Goal: Task Accomplishment & Management: Complete application form

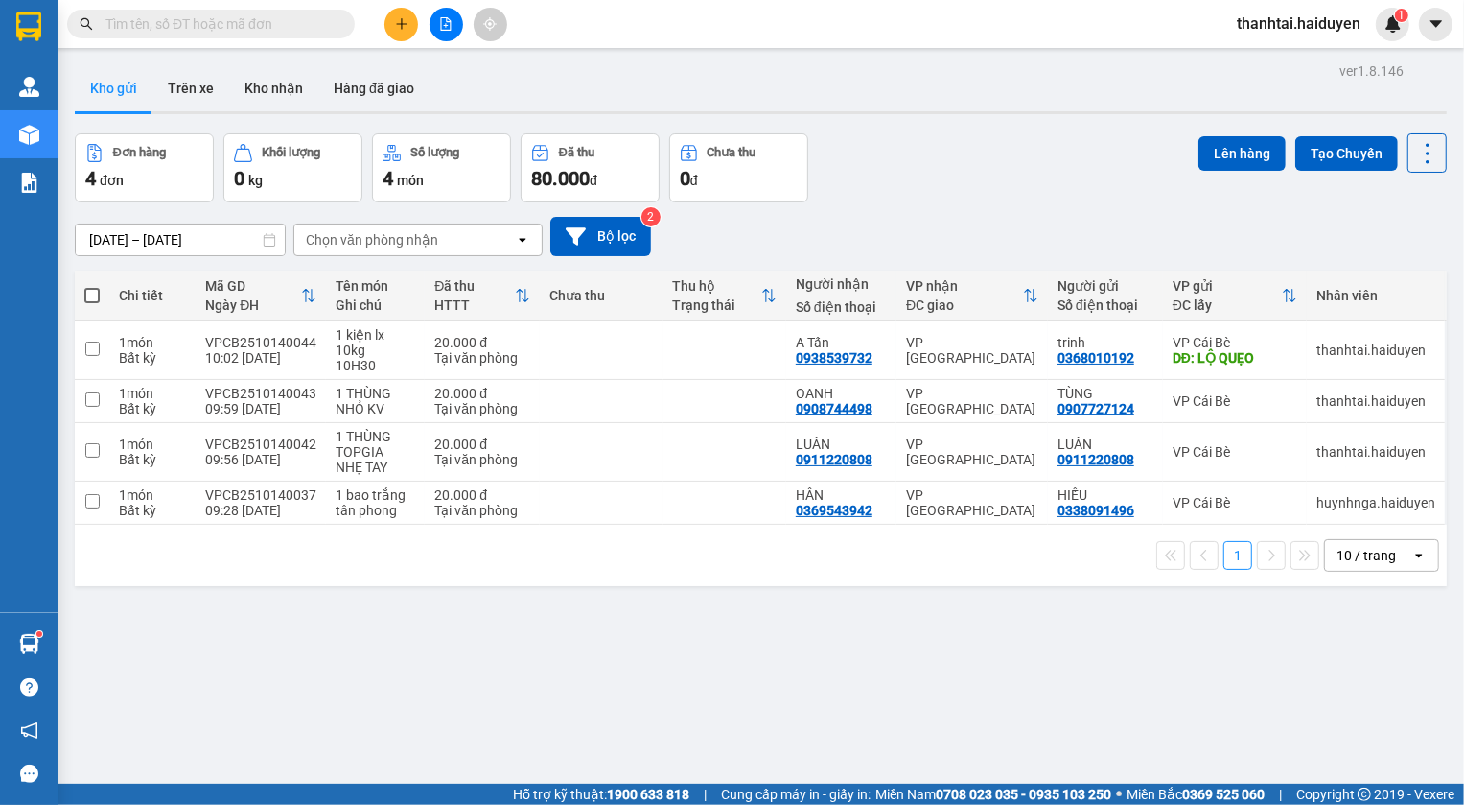
click at [259, 19] on input "text" at bounding box center [218, 23] width 226 height 21
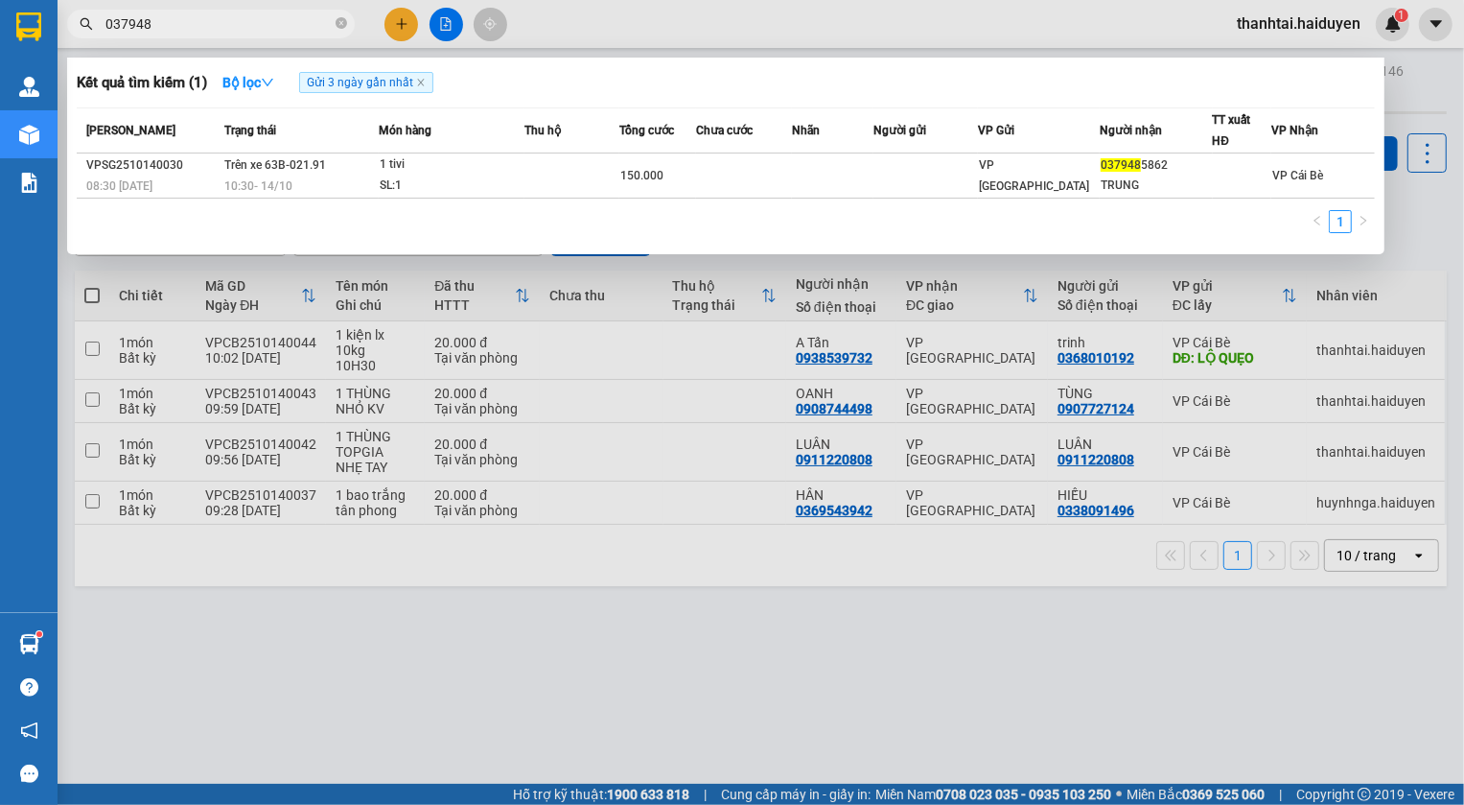
type input "037948"
click at [342, 25] on icon "close-circle" at bounding box center [342, 23] width 12 height 12
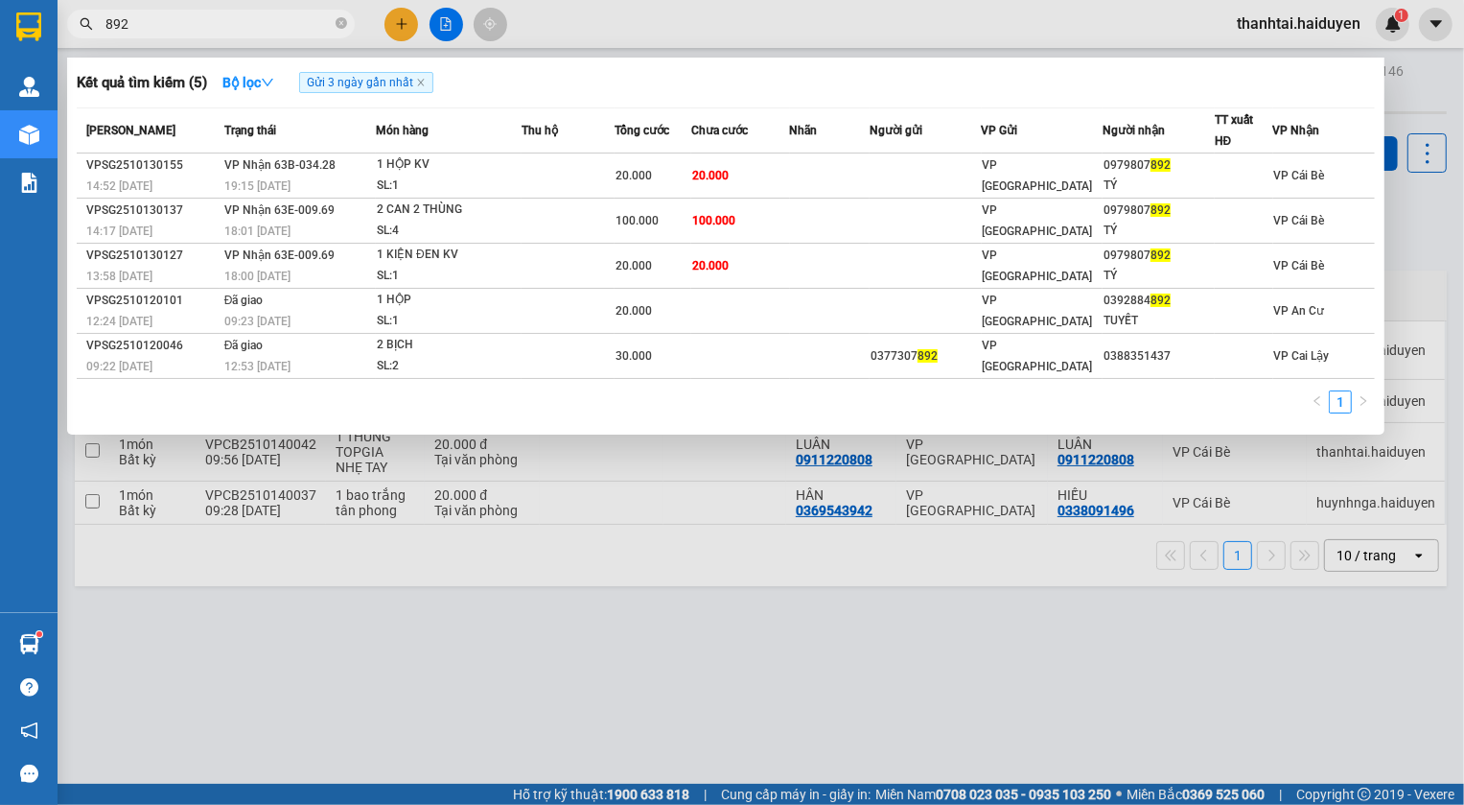
type input "892"
click at [345, 25] on icon "close-circle" at bounding box center [342, 23] width 12 height 12
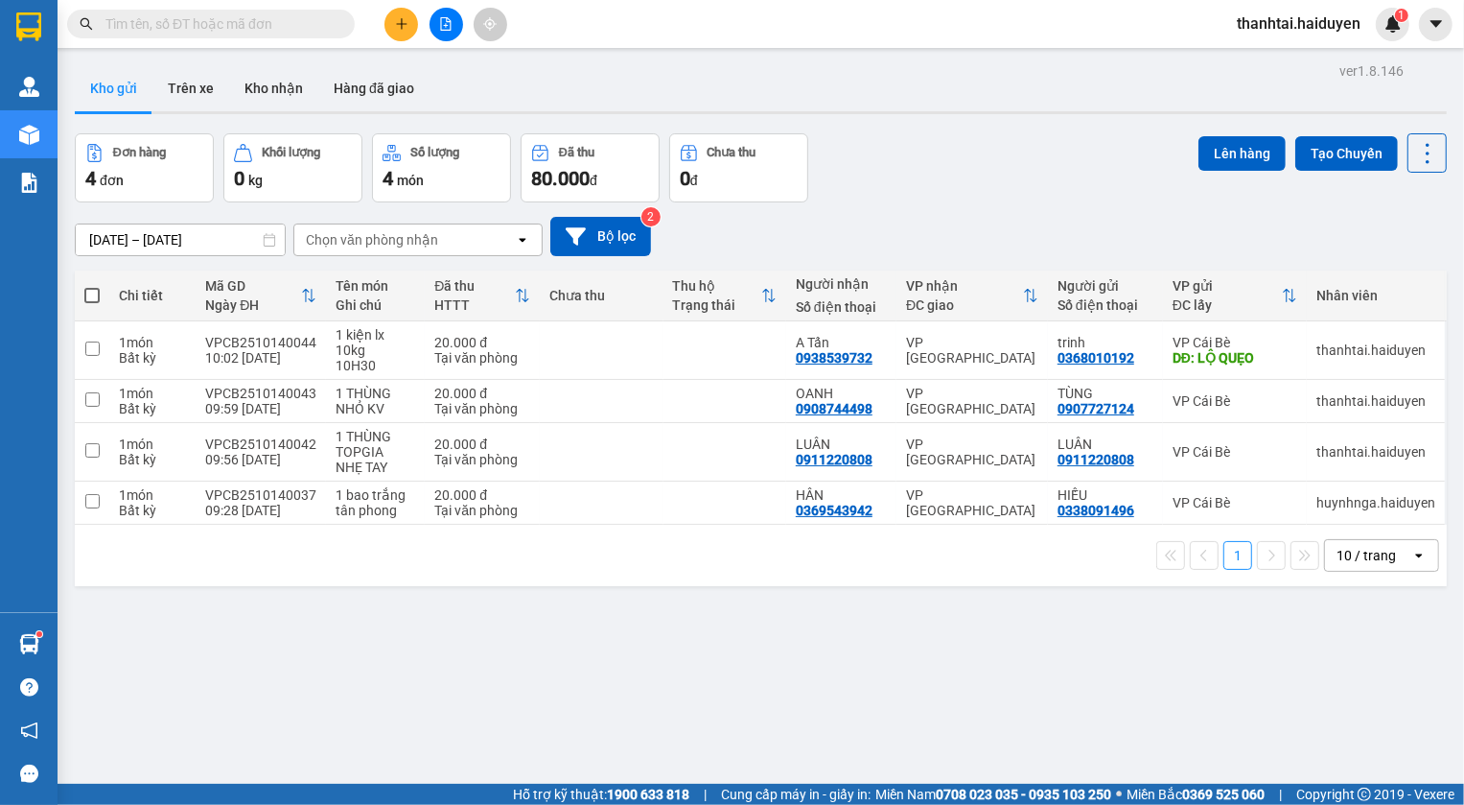
click at [298, 21] on input "text" at bounding box center [218, 23] width 226 height 21
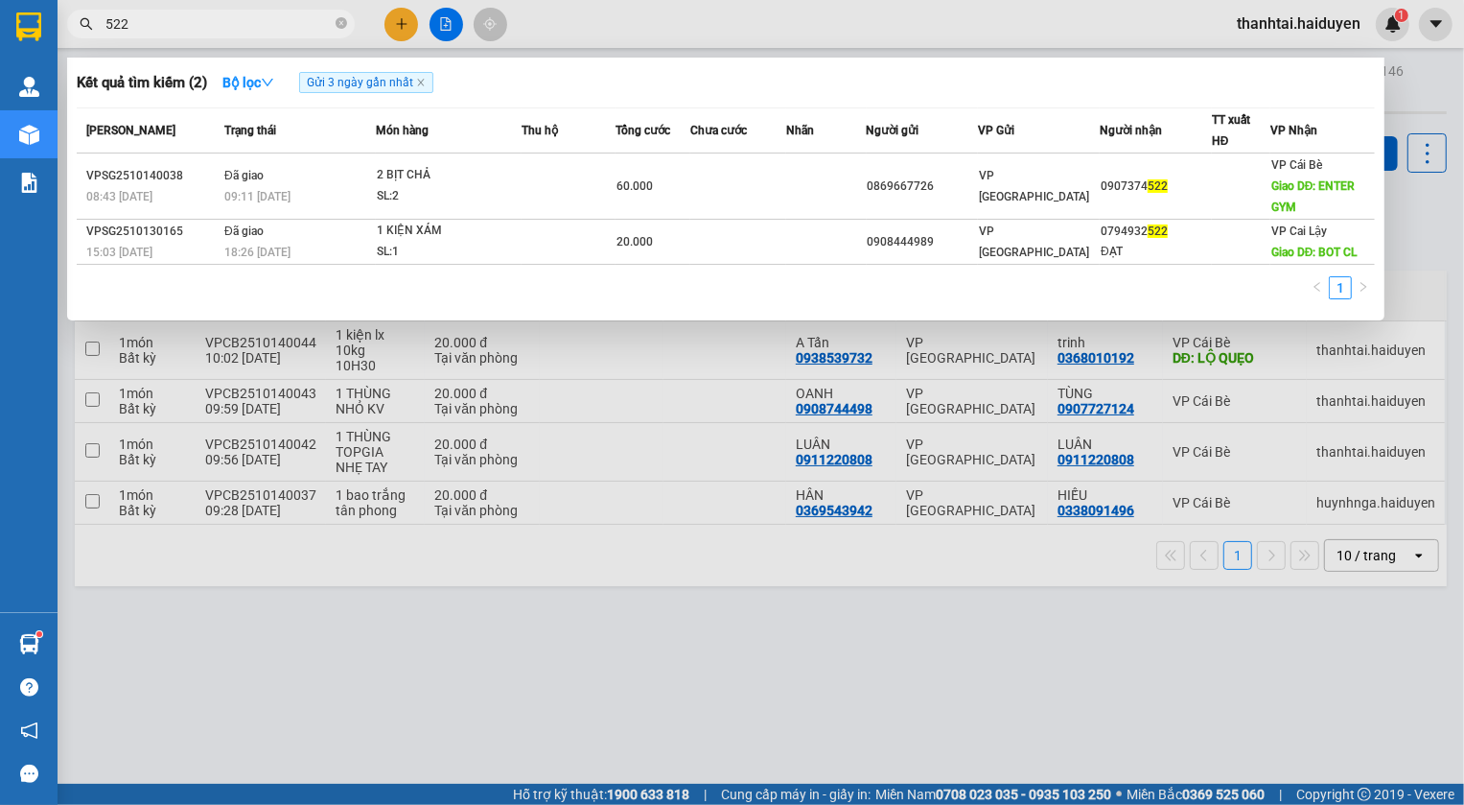
type input "522"
click at [405, 25] on div at bounding box center [732, 402] width 1464 height 805
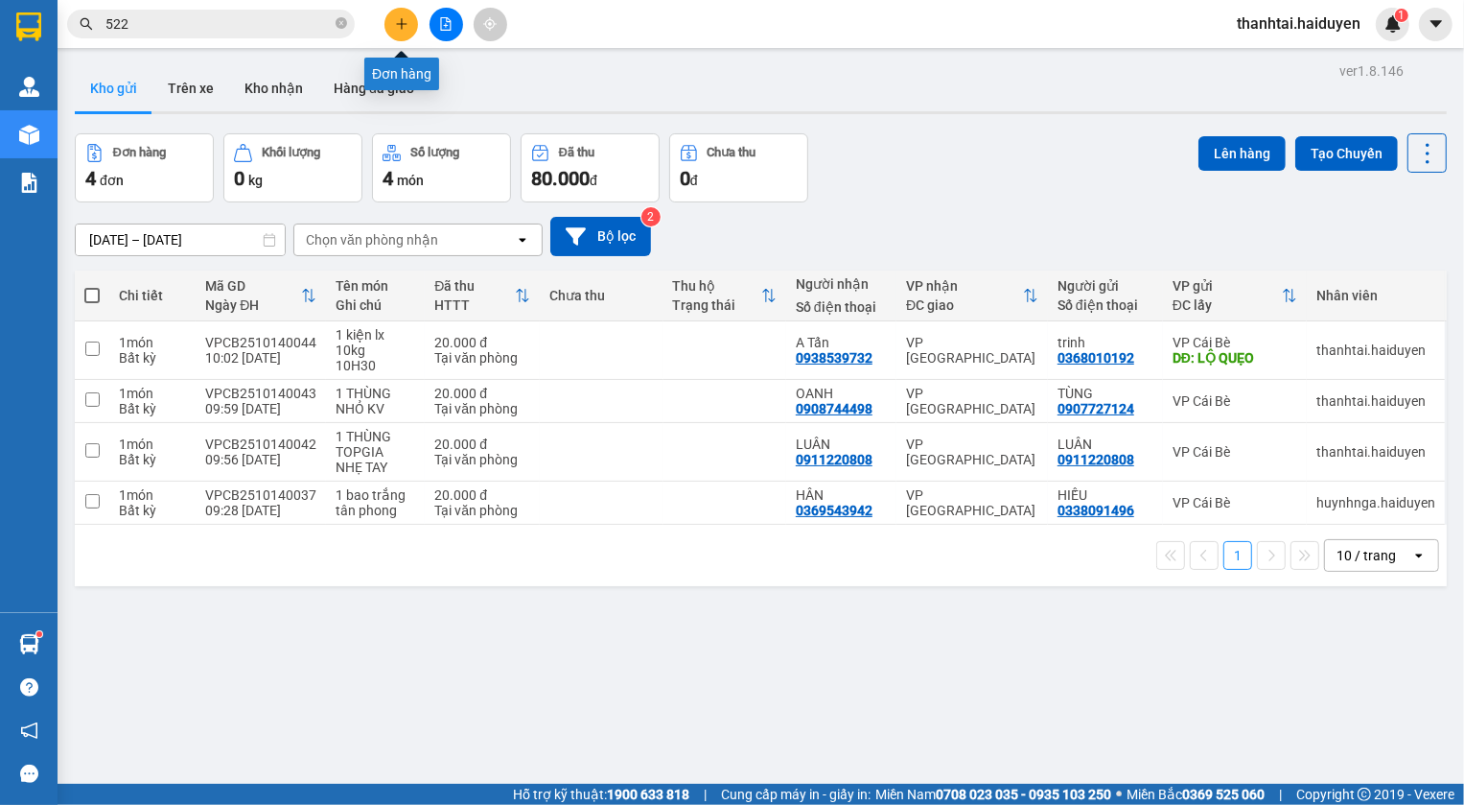
click at [403, 34] on button at bounding box center [402, 25] width 34 height 34
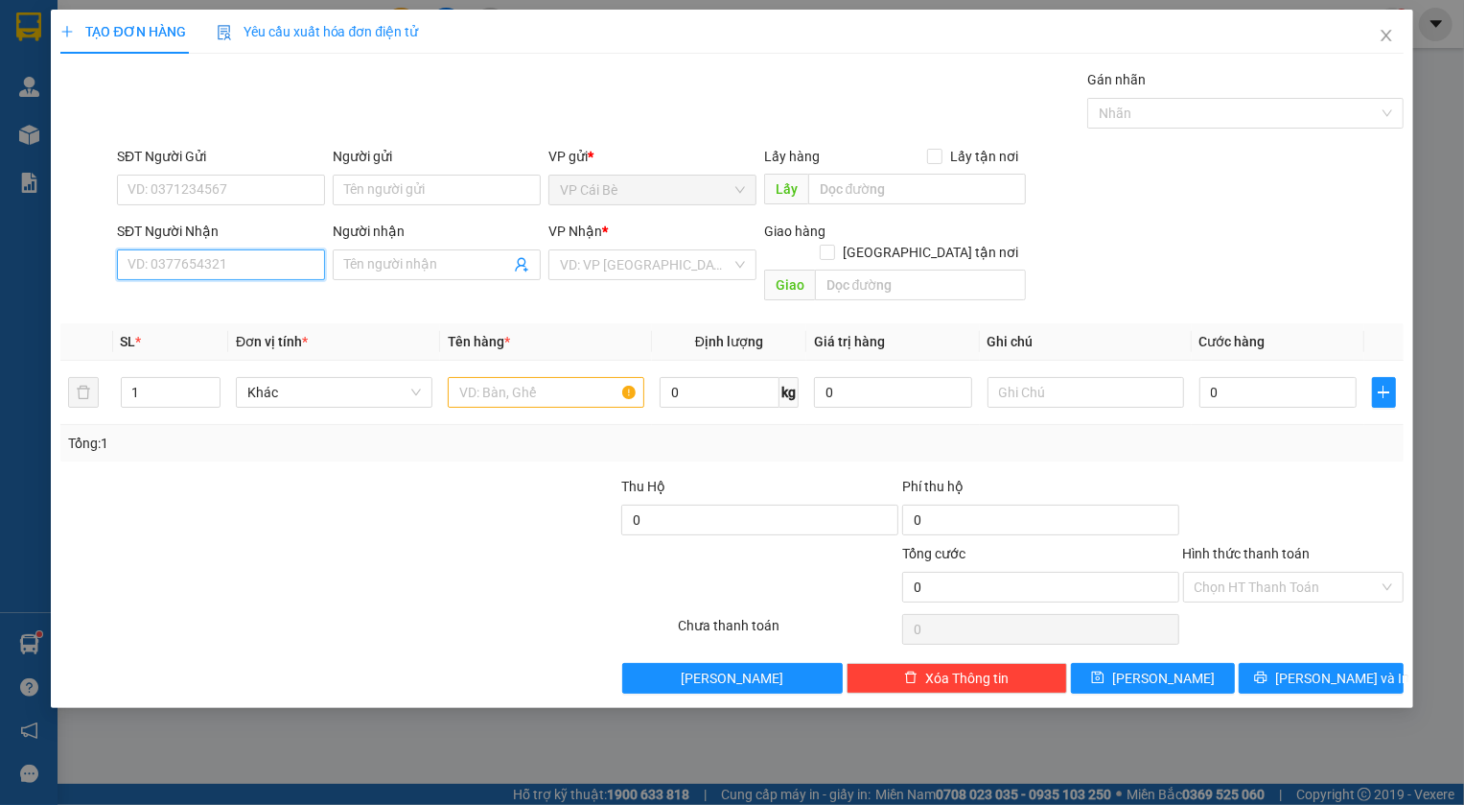
click at [268, 257] on input "SĐT Người Nhận" at bounding box center [221, 264] width 208 height 31
type input "0987789839"
click at [618, 258] on input "search" at bounding box center [646, 264] width 172 height 29
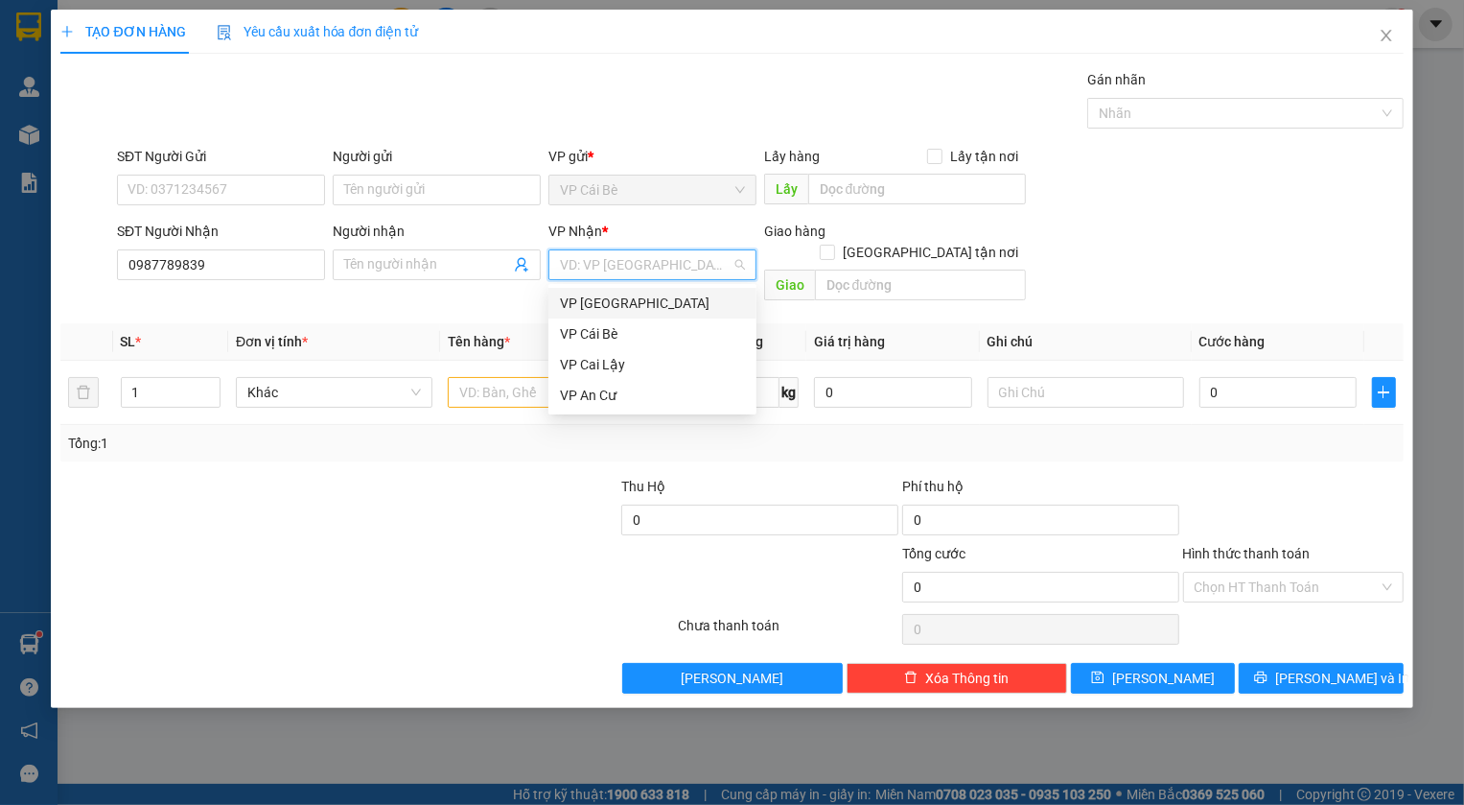
click at [633, 297] on div "VP [GEOGRAPHIC_DATA]" at bounding box center [652, 302] width 185 height 21
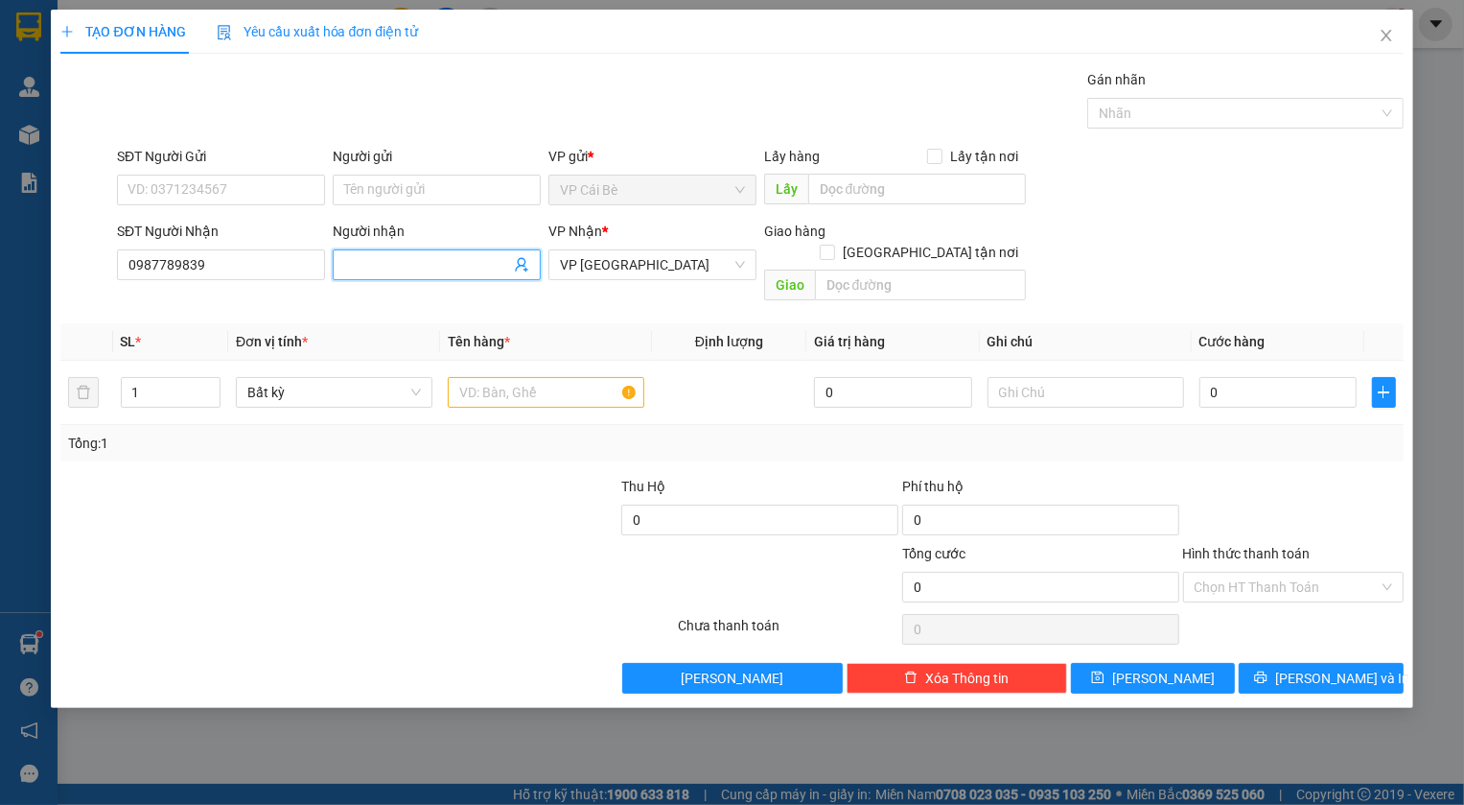
click at [398, 251] on span at bounding box center [437, 264] width 208 height 31
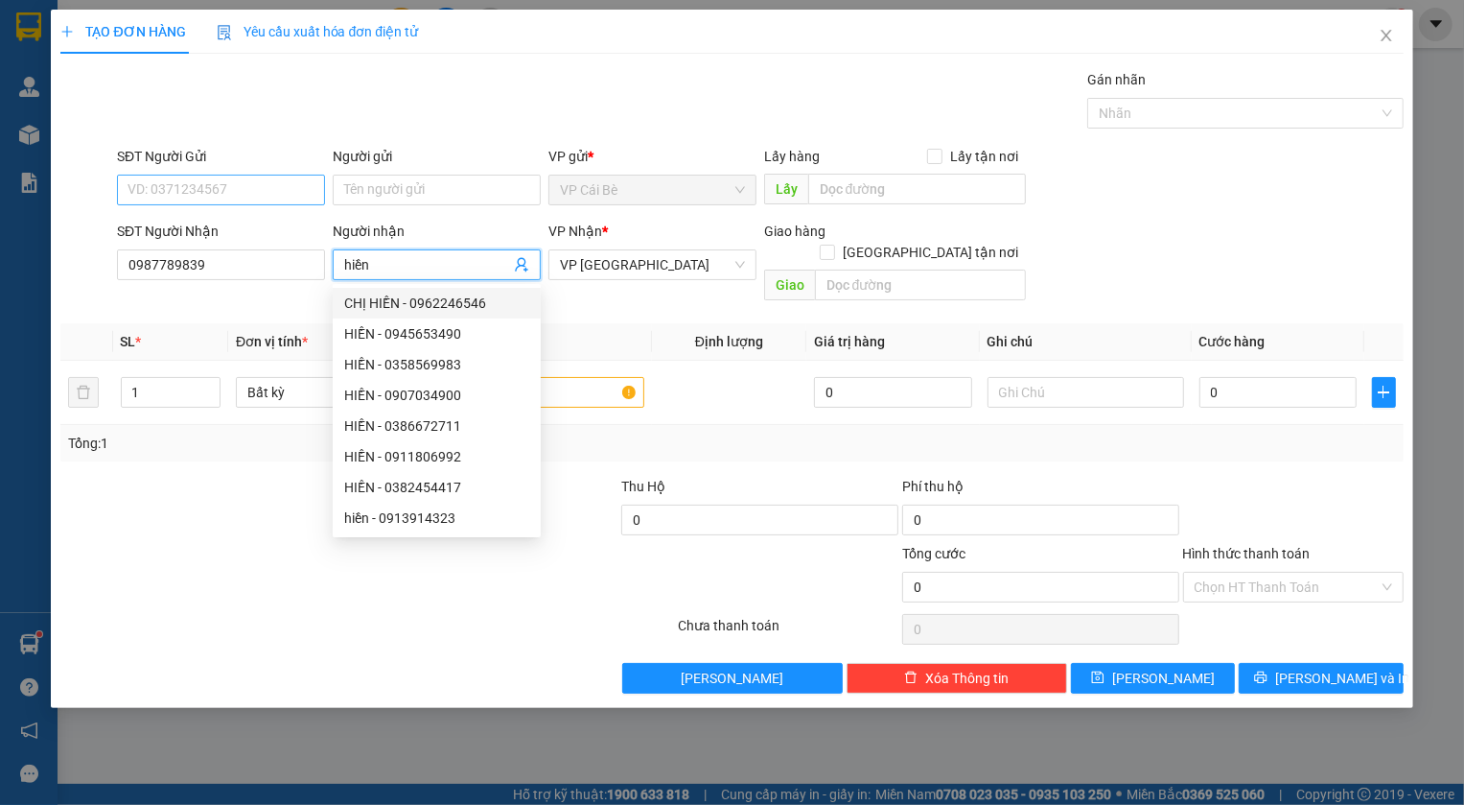
type input "hiền"
click at [233, 183] on input "SĐT Người Gửi" at bounding box center [221, 190] width 208 height 31
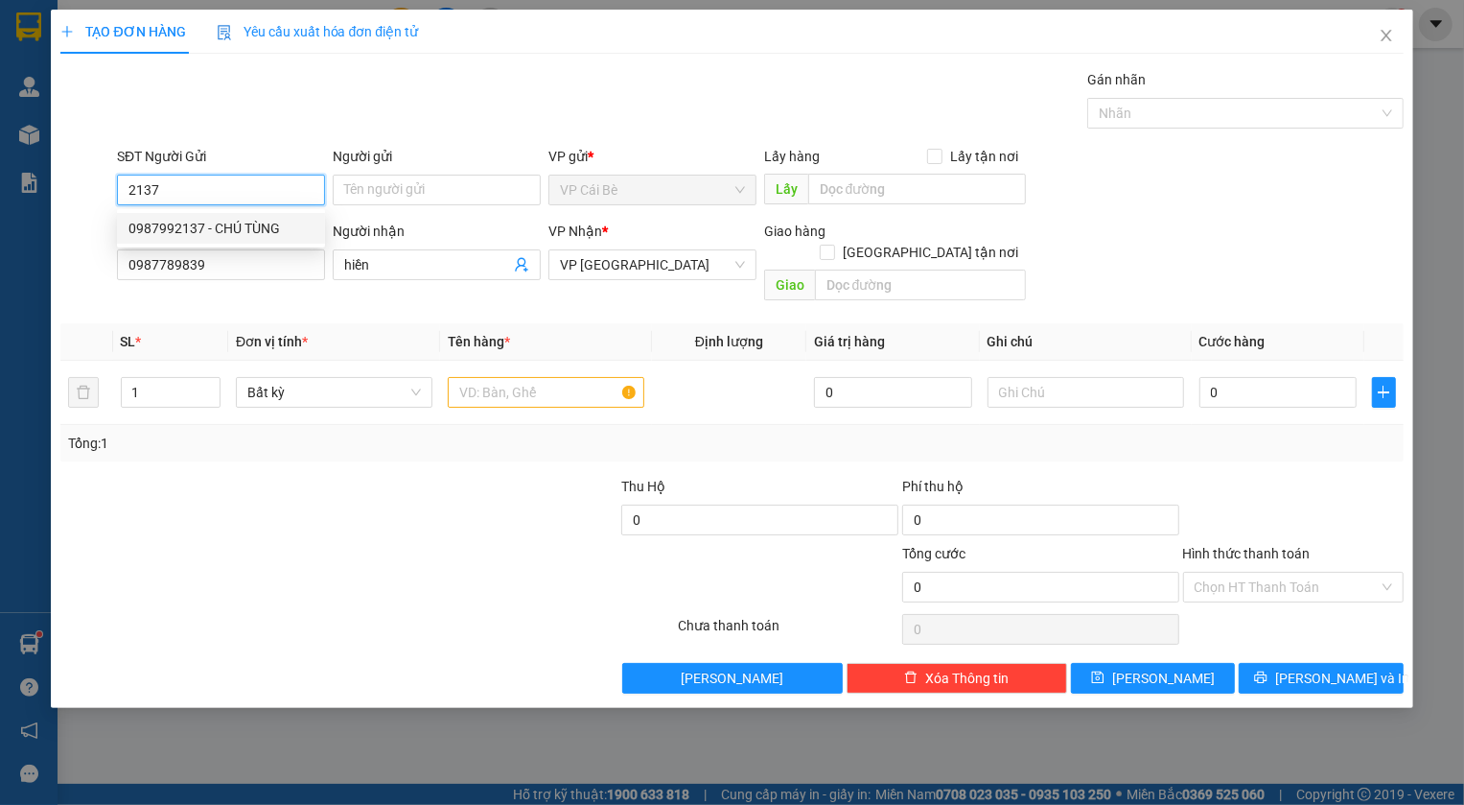
click at [228, 223] on div "0987992137 - CHÚ TÙNG" at bounding box center [220, 228] width 185 height 21
type input "0987992137"
type input "CHÚ TÙNG"
type input "BẾN LÚA"
type input "40.000"
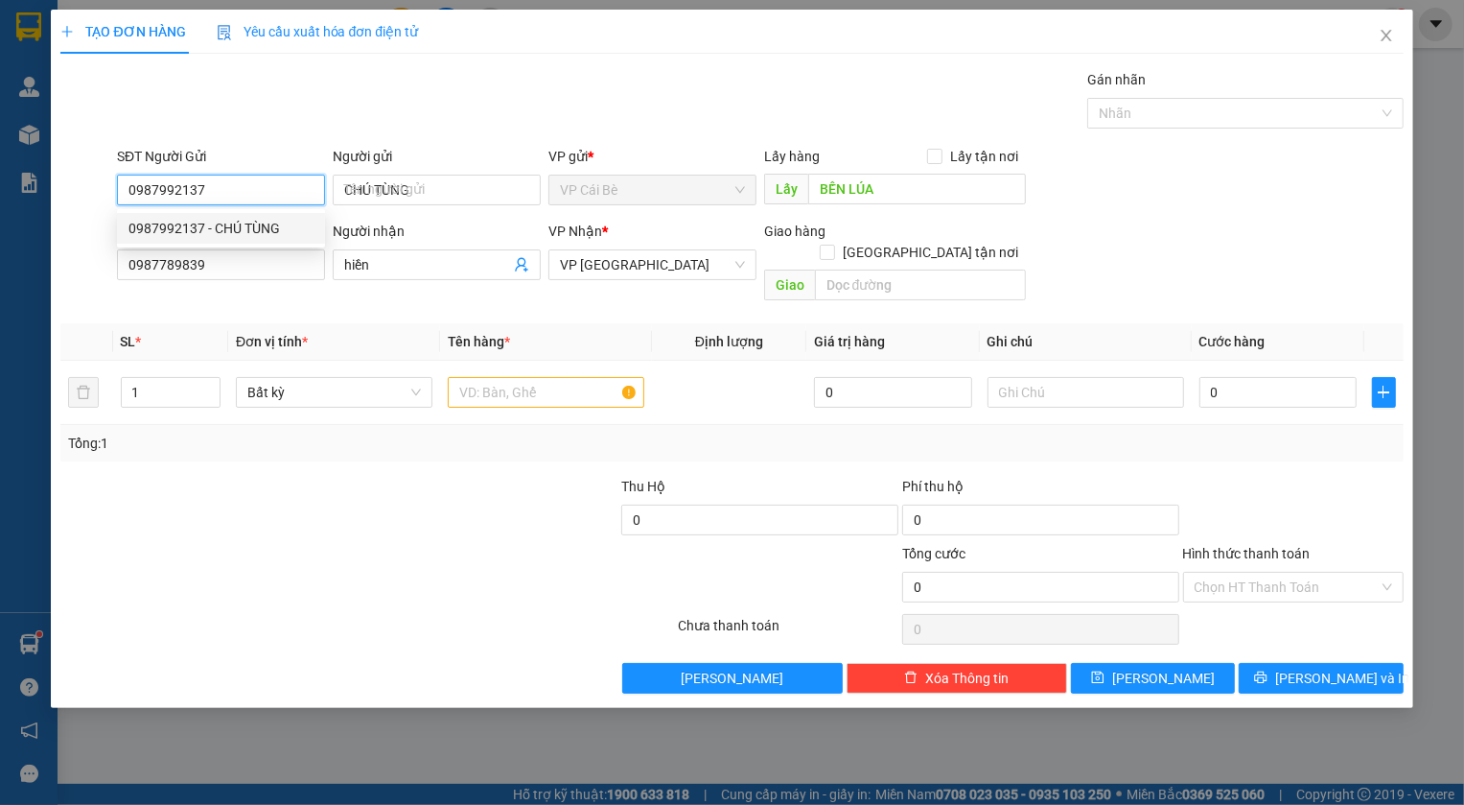
type input "40.000"
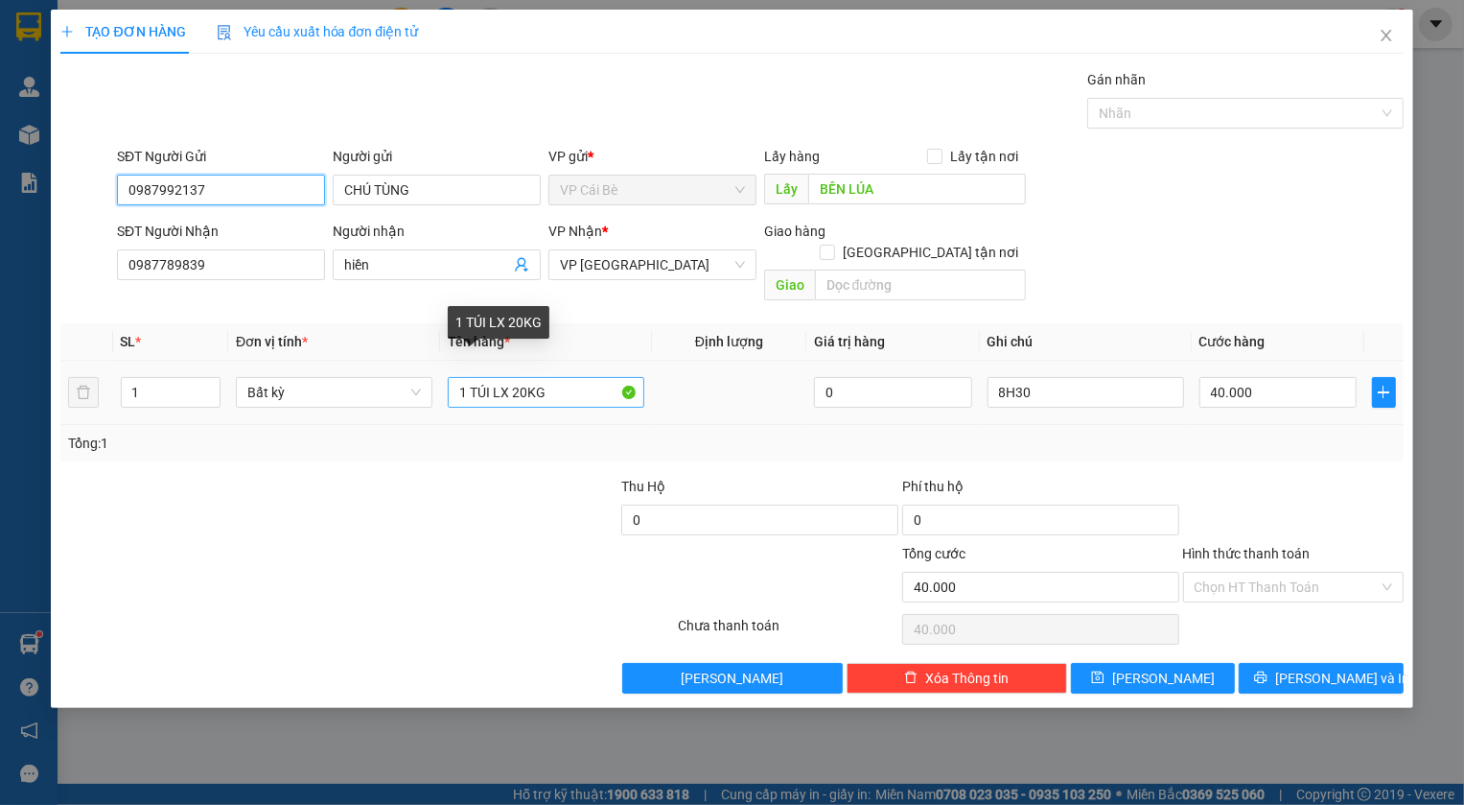
type input "0987992137"
click at [516, 377] on input "1 TÚI LX 20KG" at bounding box center [546, 392] width 197 height 31
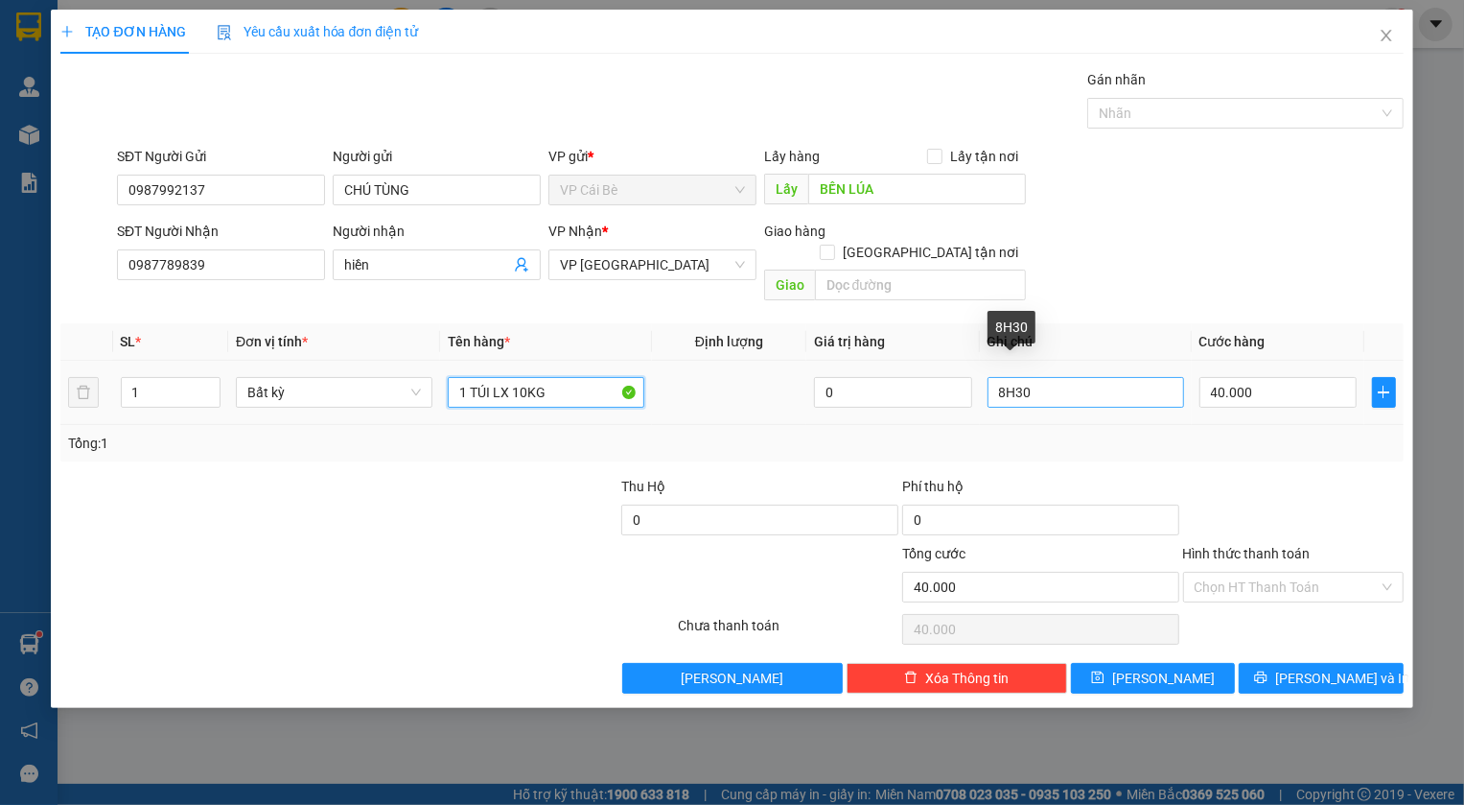
type input "1 TÚI LX 10KG"
click at [1036, 377] on input "8H30" at bounding box center [1086, 392] width 197 height 31
click at [1002, 377] on input "8H30" at bounding box center [1086, 392] width 197 height 31
click at [1005, 379] on input "8H30" at bounding box center [1086, 392] width 197 height 31
type input "12H30"
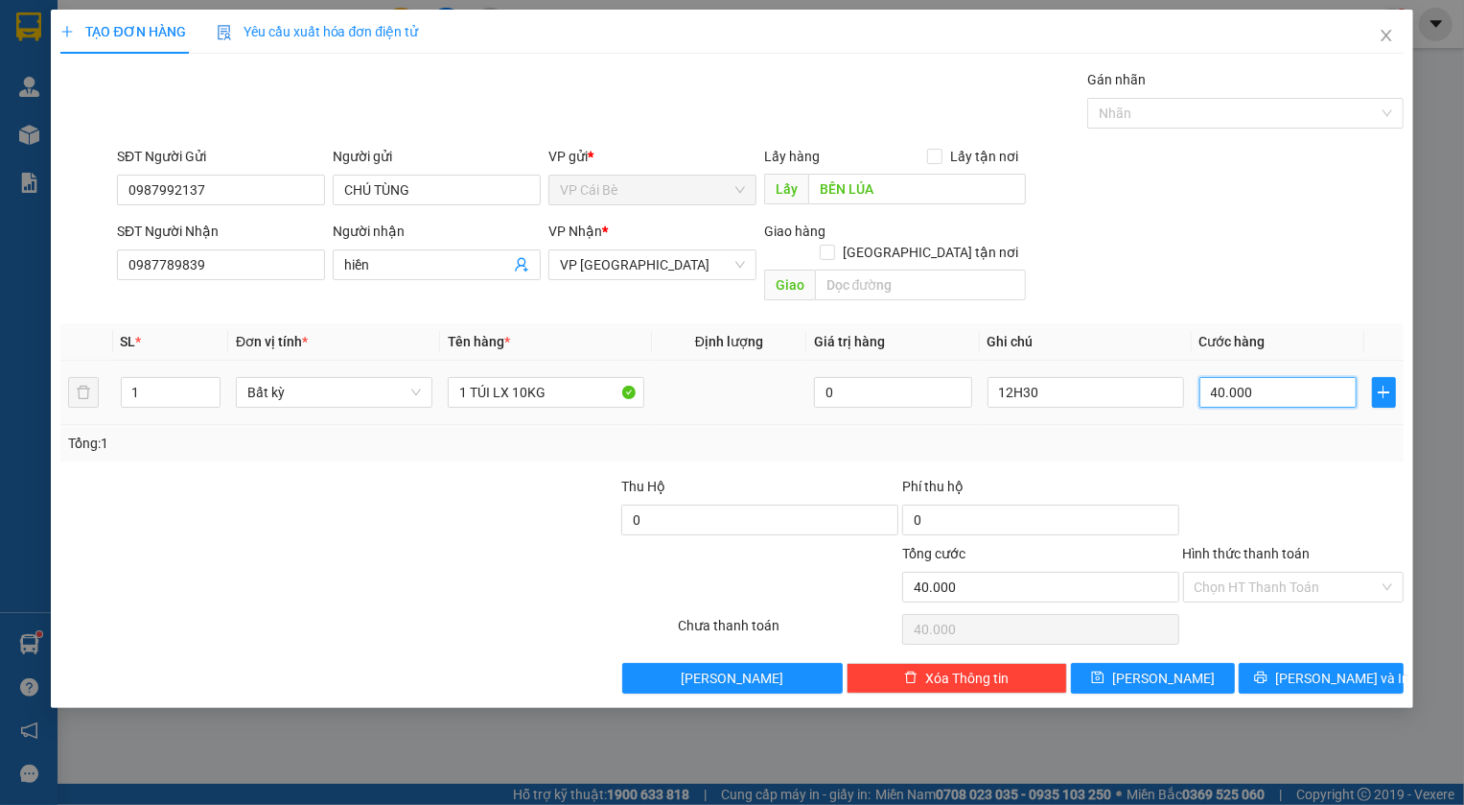
click at [1258, 377] on input "40.000" at bounding box center [1279, 392] width 158 height 31
type input "2"
type input "20"
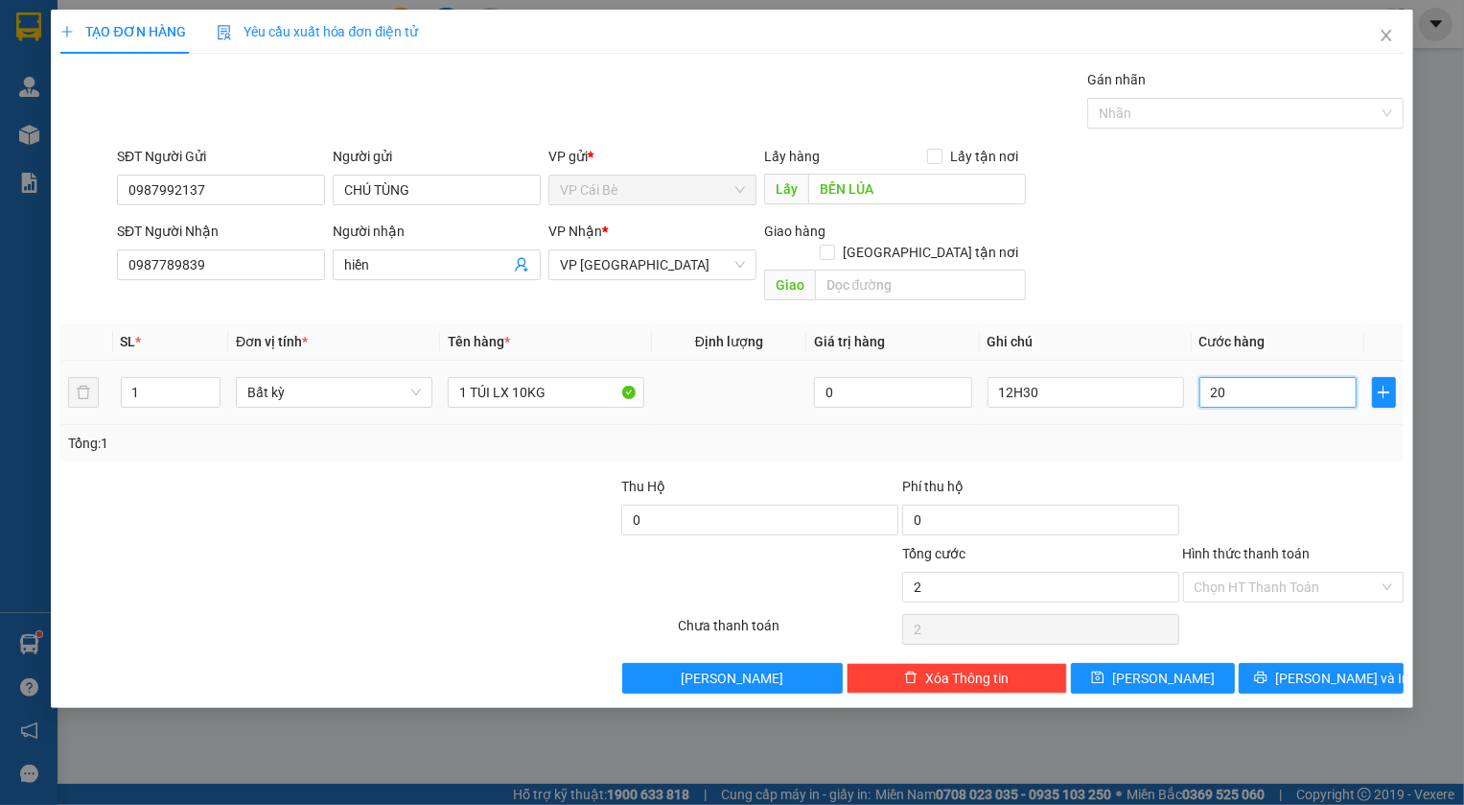
type input "20"
type input "20.000"
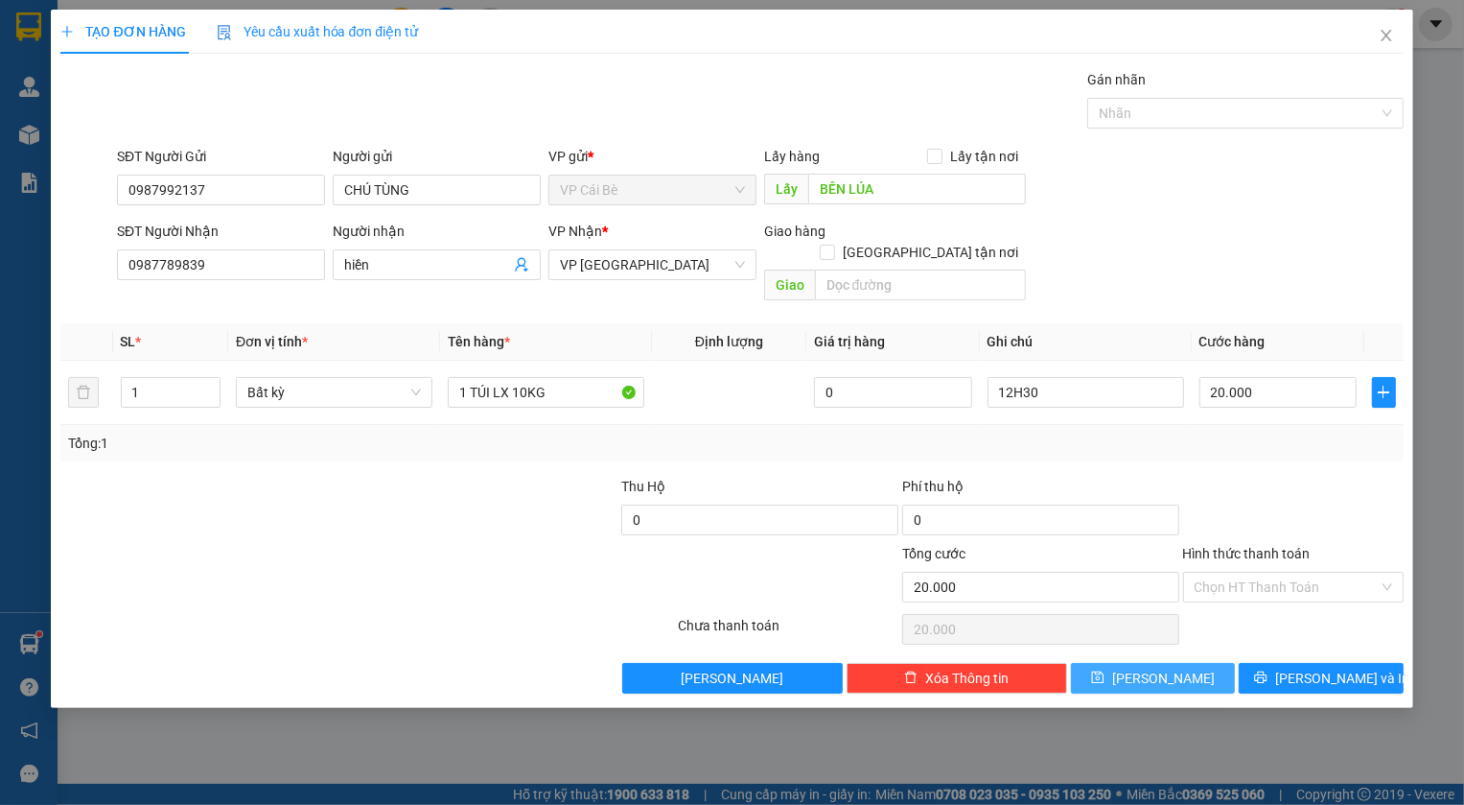
click at [1164, 667] on span "[PERSON_NAME]" at bounding box center [1163, 677] width 103 height 21
type input "0"
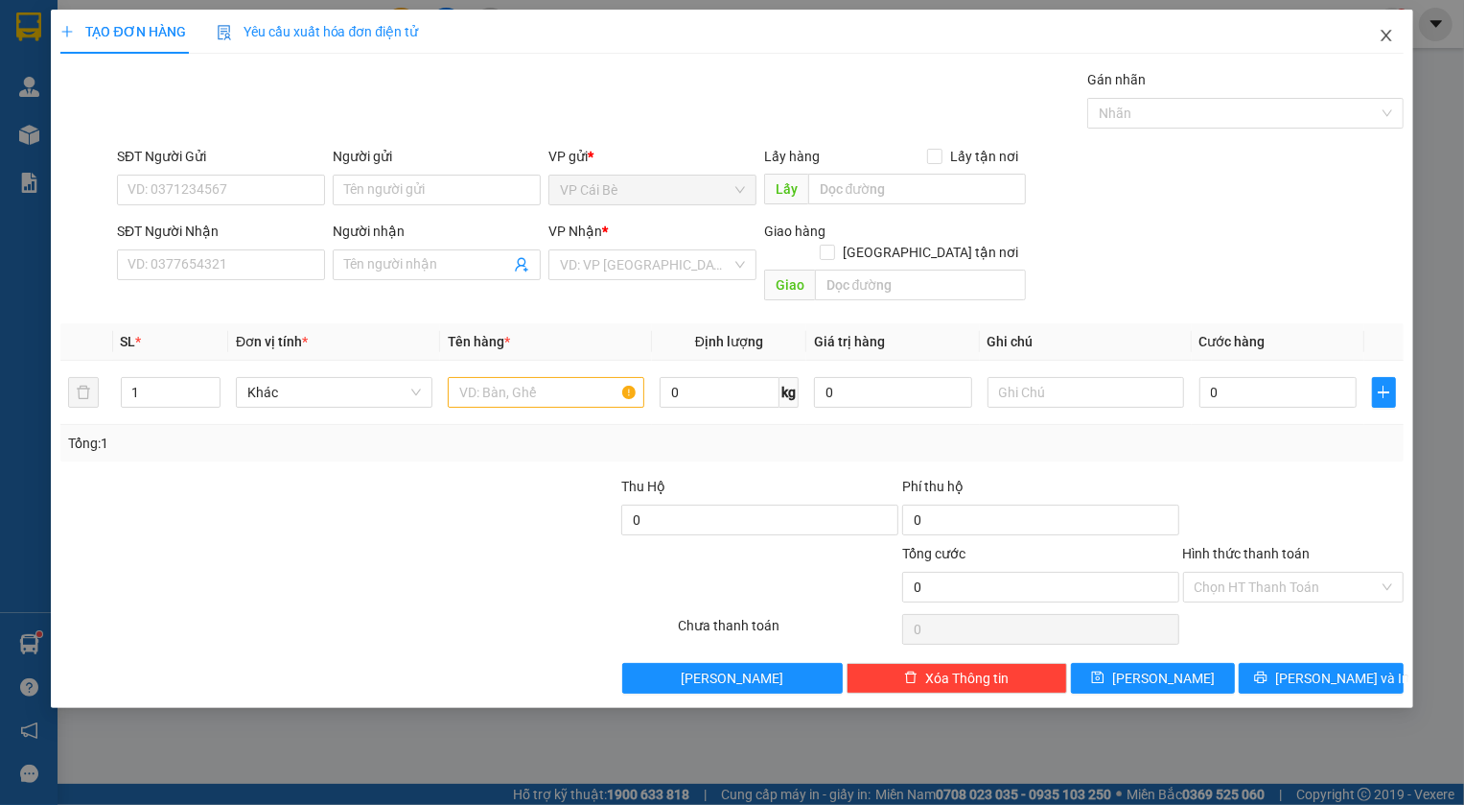
click at [1386, 36] on icon "close" at bounding box center [1386, 36] width 11 height 12
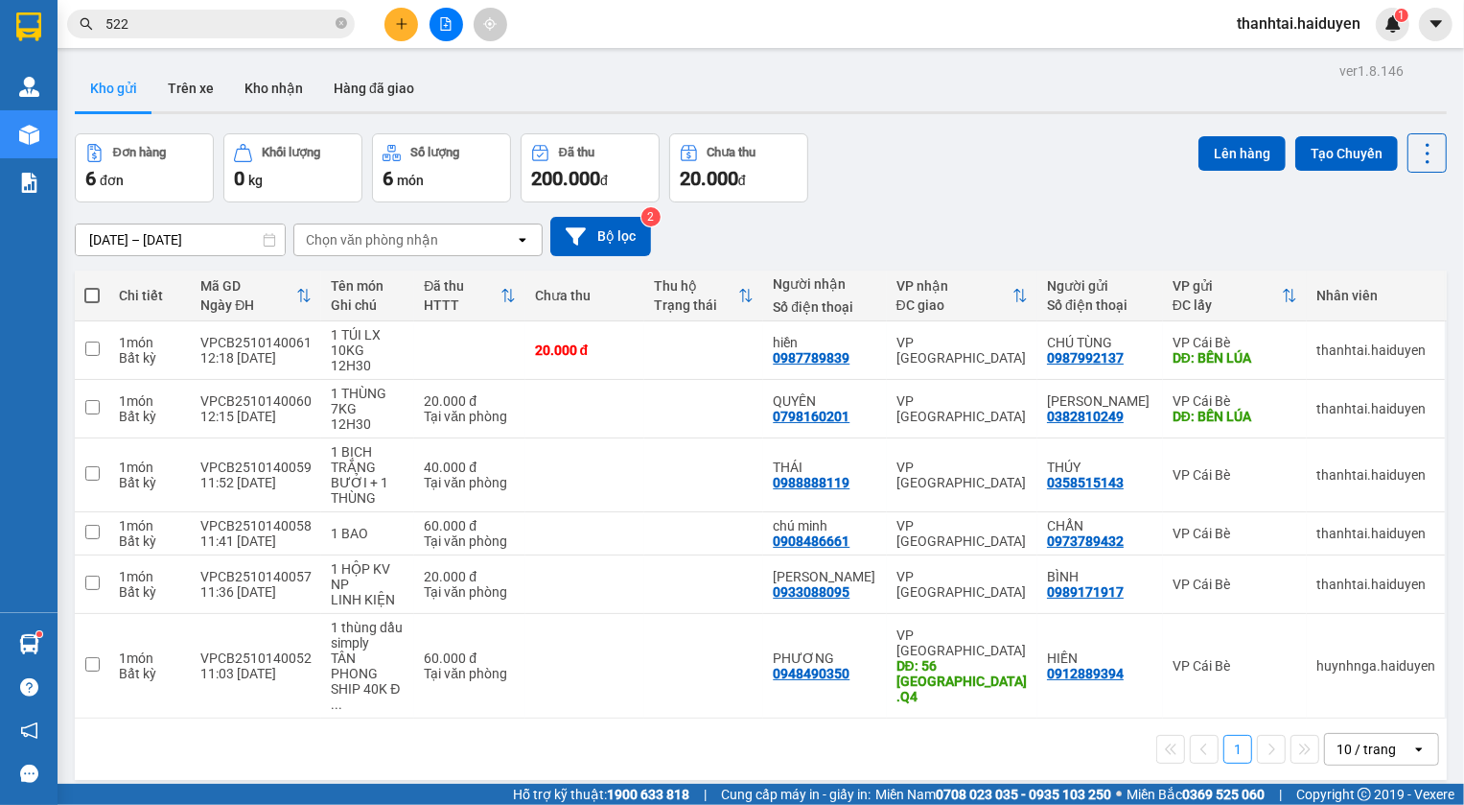
click at [977, 152] on div "Đơn hàng 6 đơn Khối lượng 0 kg Số lượng 6 món Đã thu 200.000 đ Chưa thu 20.000 …" at bounding box center [761, 167] width 1372 height 69
click at [975, 115] on div "Kho gửi Trên xe Kho nhận Hàng đã giao" at bounding box center [761, 90] width 1372 height 51
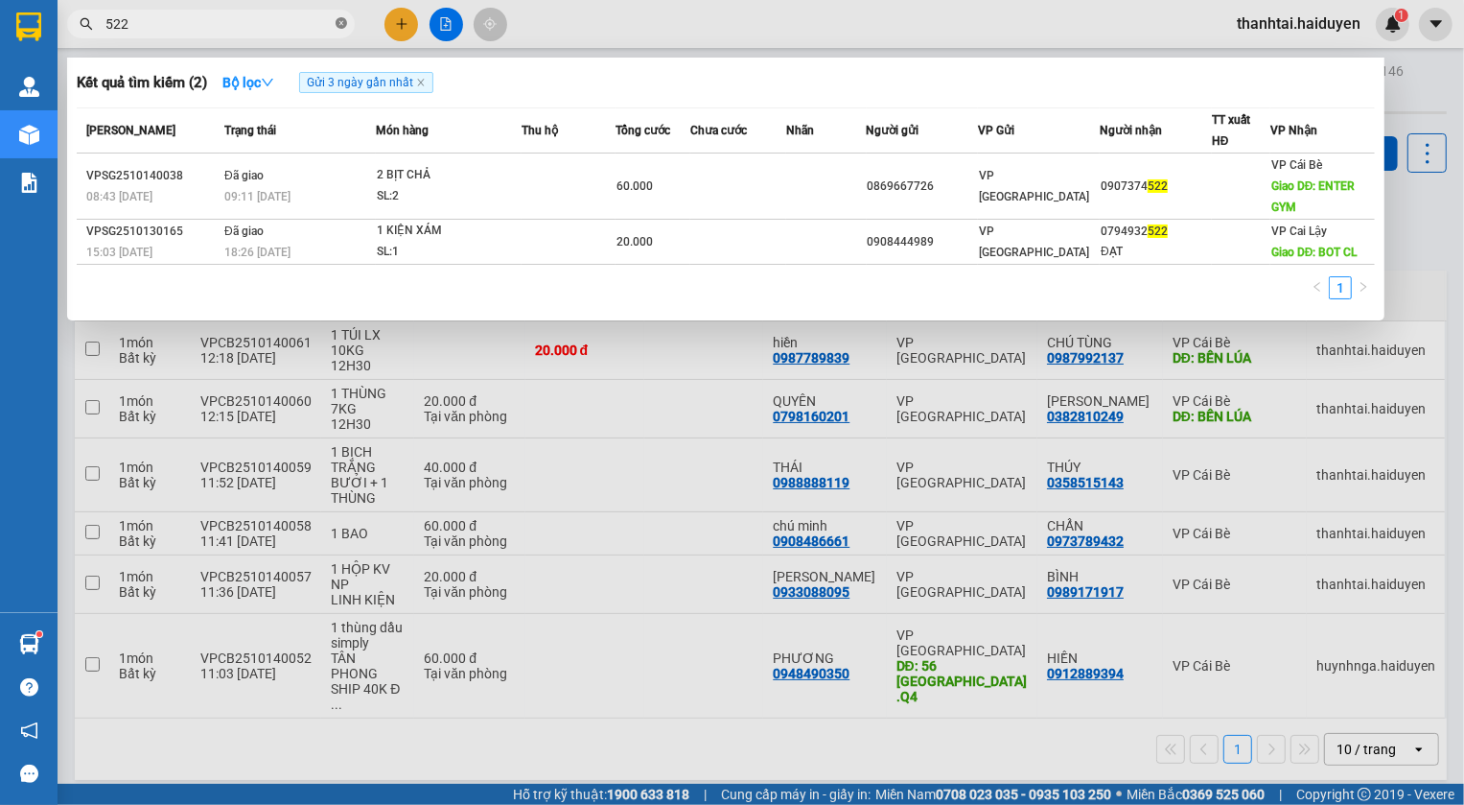
click at [336, 29] on span at bounding box center [342, 24] width 12 height 18
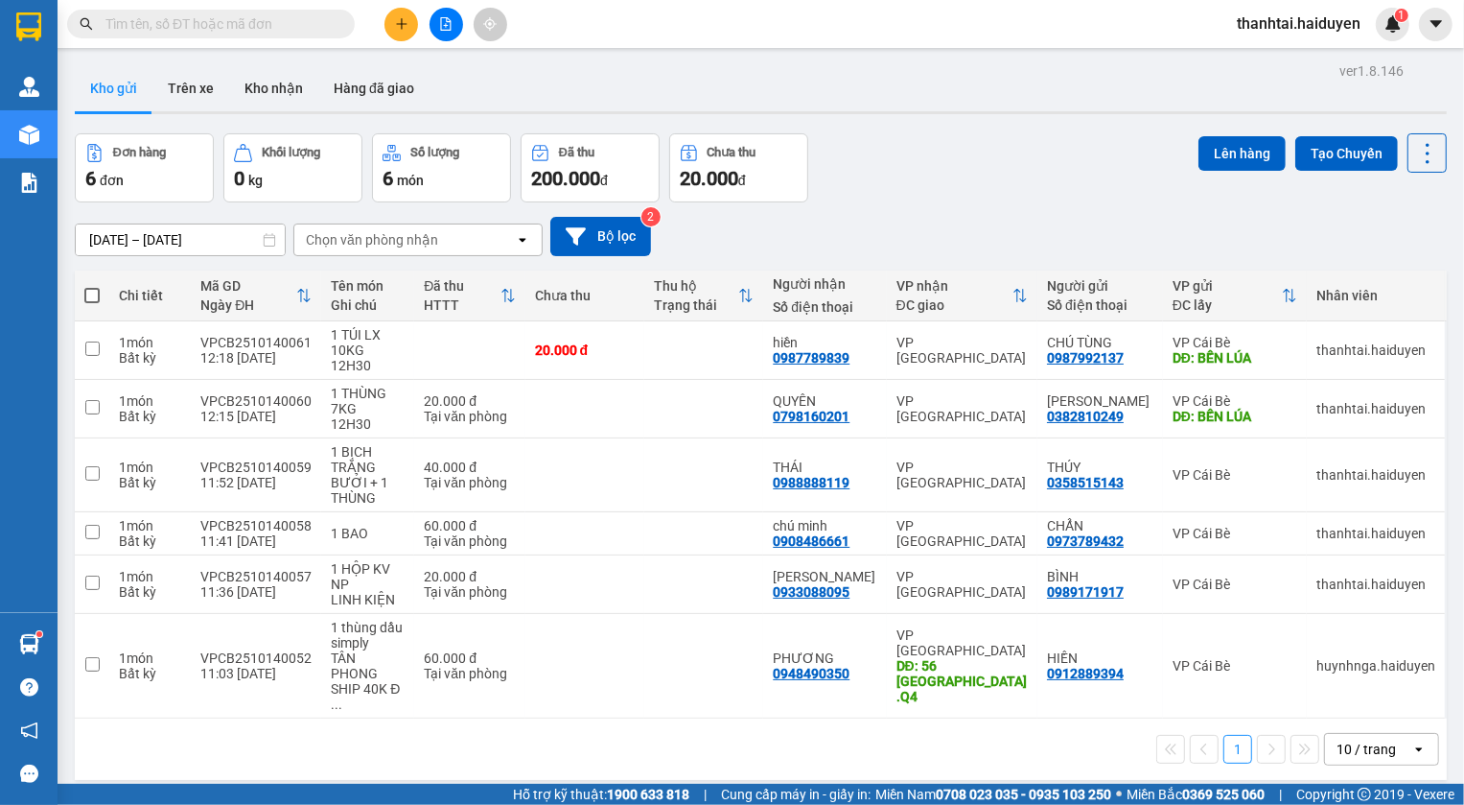
click at [941, 123] on div "ver 1.8.146 Kho gửi Trên xe Kho nhận Hàng đã giao Đơn hàng 6 đơn Khối lượng 0 k…" at bounding box center [761, 460] width 1388 height 805
click at [189, 18] on input "text" at bounding box center [218, 23] width 226 height 21
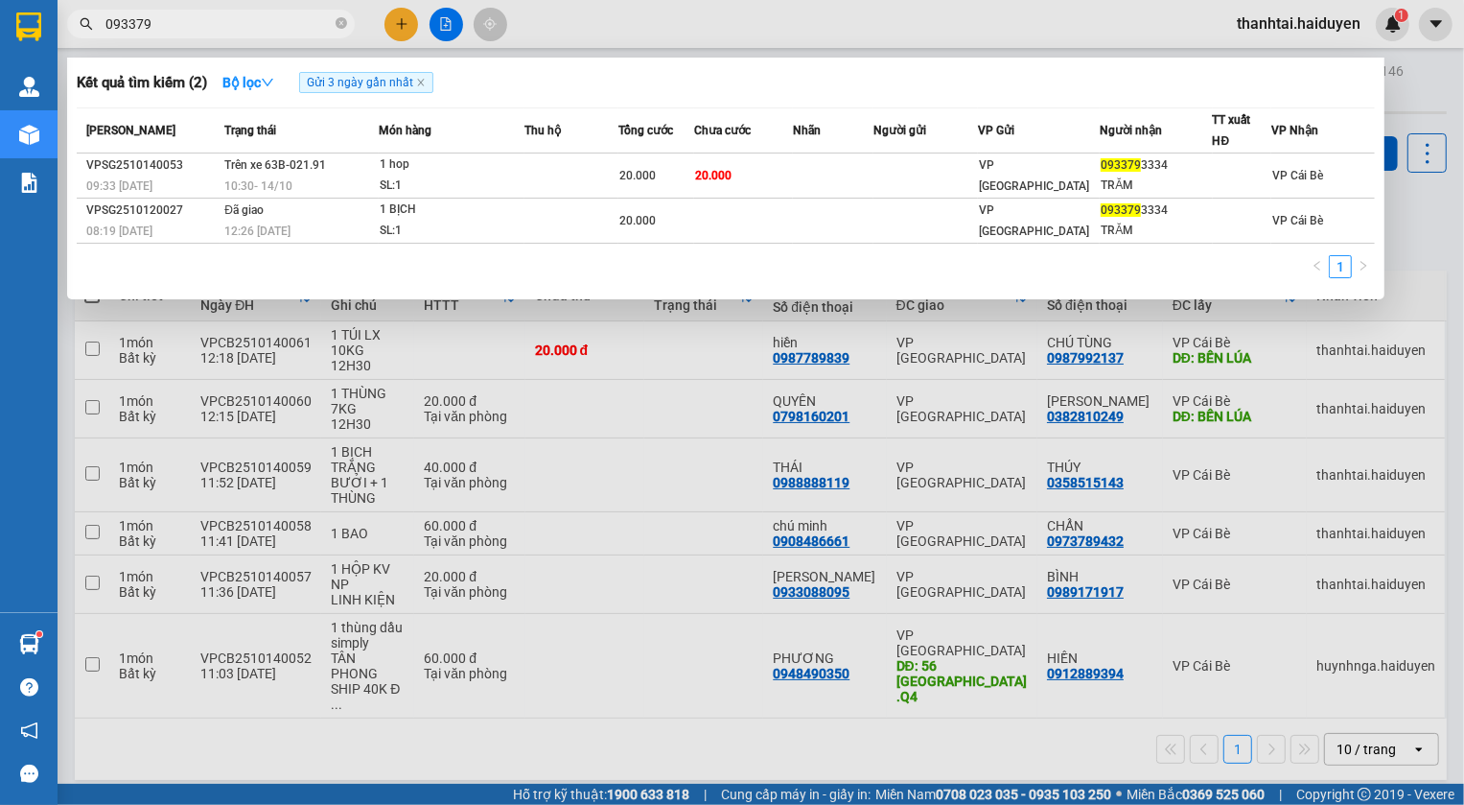
type input "093379"
